Goal: Obtain resource: Download file/media

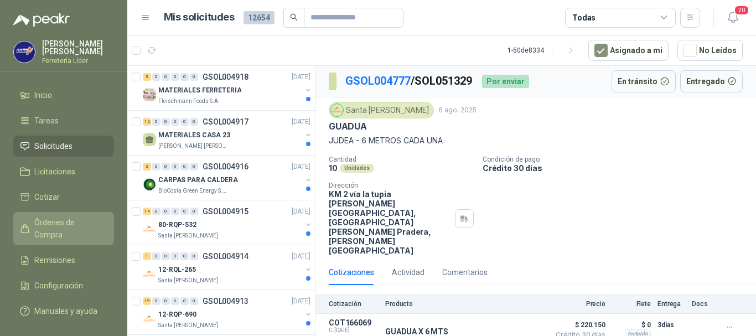
click at [73, 222] on span "Órdenes de Compra" at bounding box center [68, 228] width 69 height 24
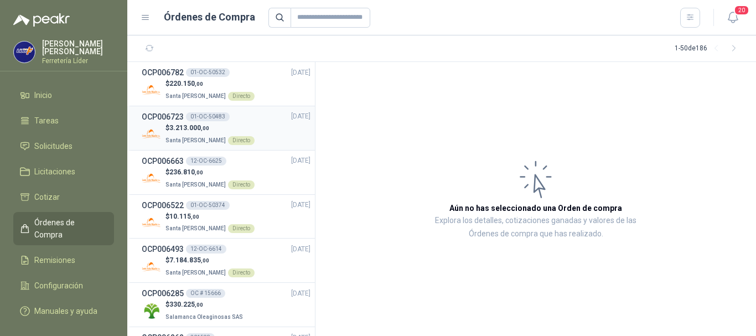
click at [258, 123] on div "$ 3.213.000 ,00 Santa [PERSON_NAME] Directo" at bounding box center [226, 134] width 169 height 23
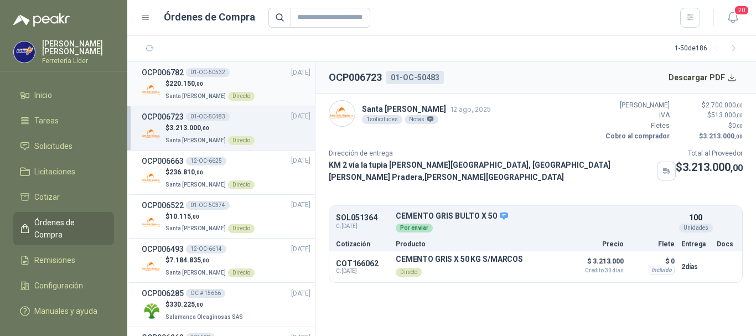
click at [246, 82] on div "$ 220.150 ,00 Santa [PERSON_NAME] Directo" at bounding box center [226, 90] width 169 height 23
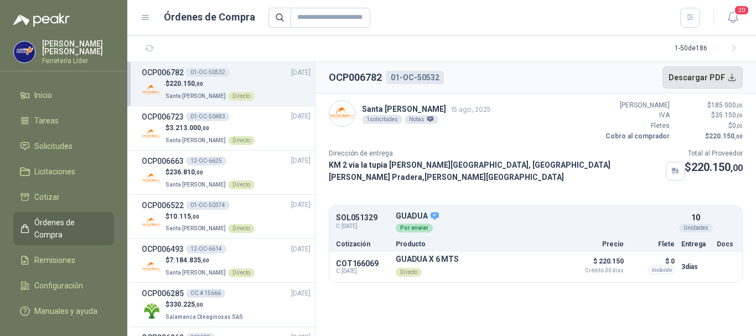
click at [699, 77] on button "Descargar PDF" at bounding box center [702, 77] width 81 height 22
